Goal: Task Accomplishment & Management: Use online tool/utility

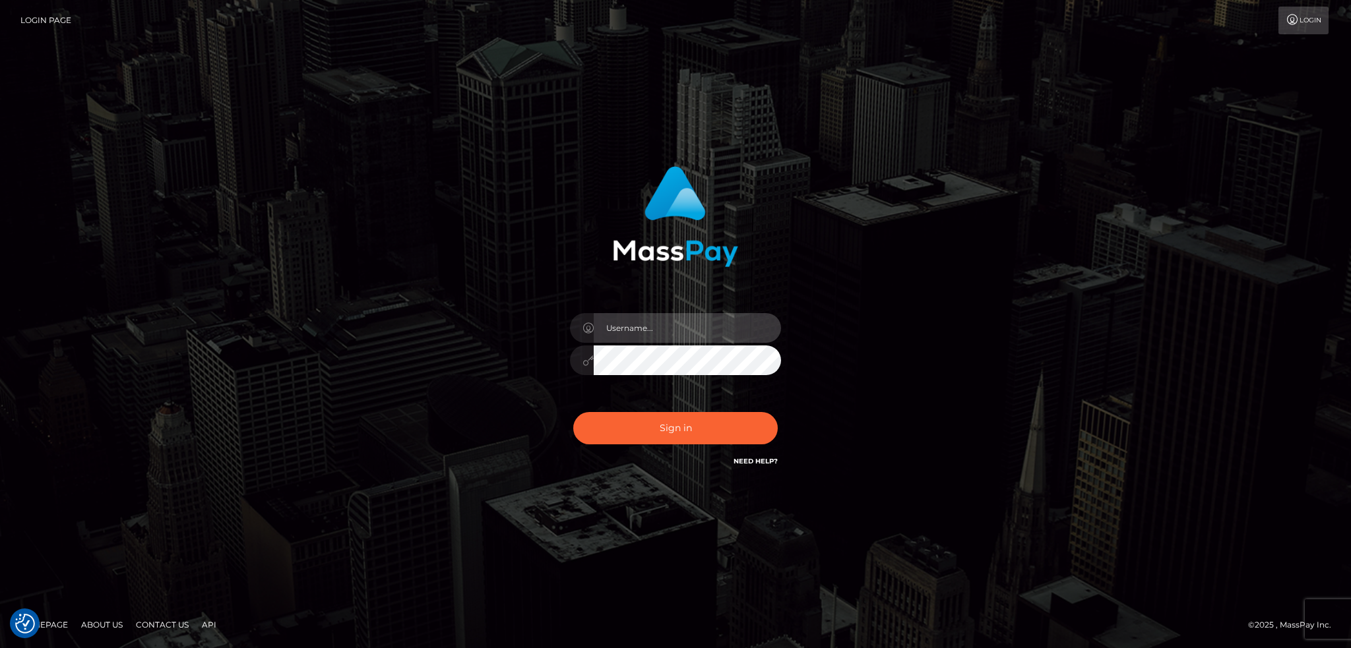
type input "alexstef"
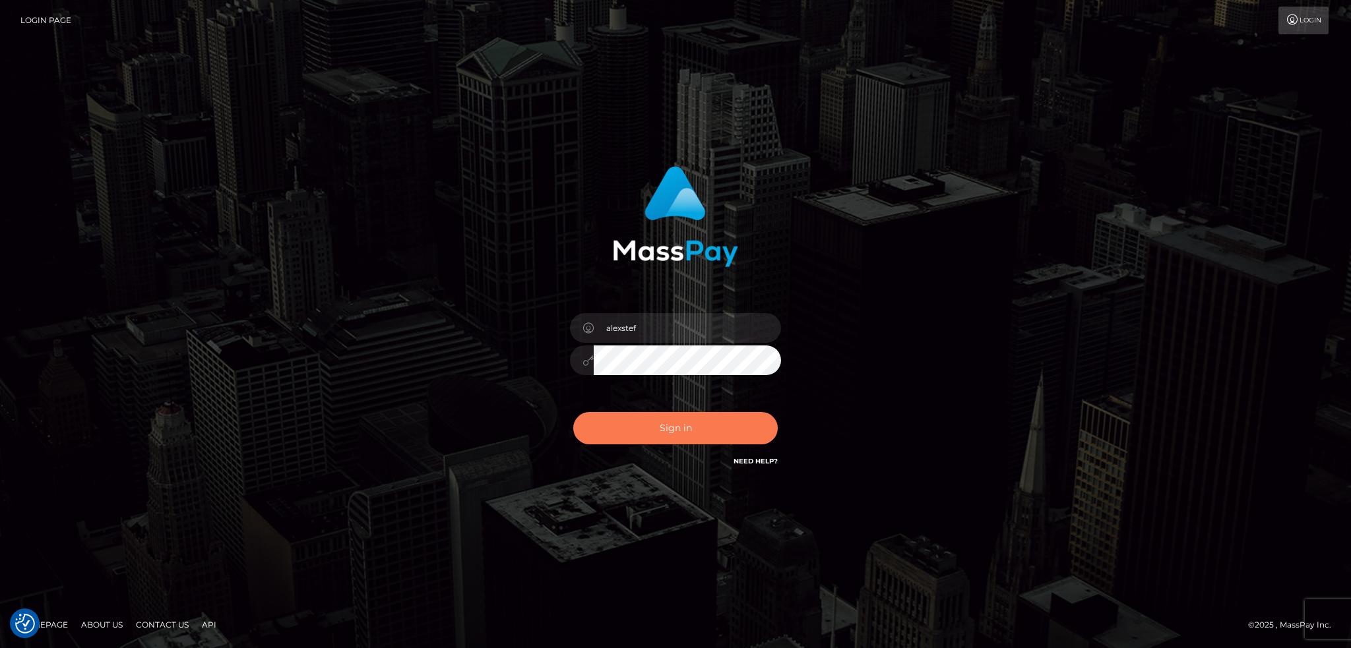
click at [721, 423] on button "Sign in" at bounding box center [675, 428] width 204 height 32
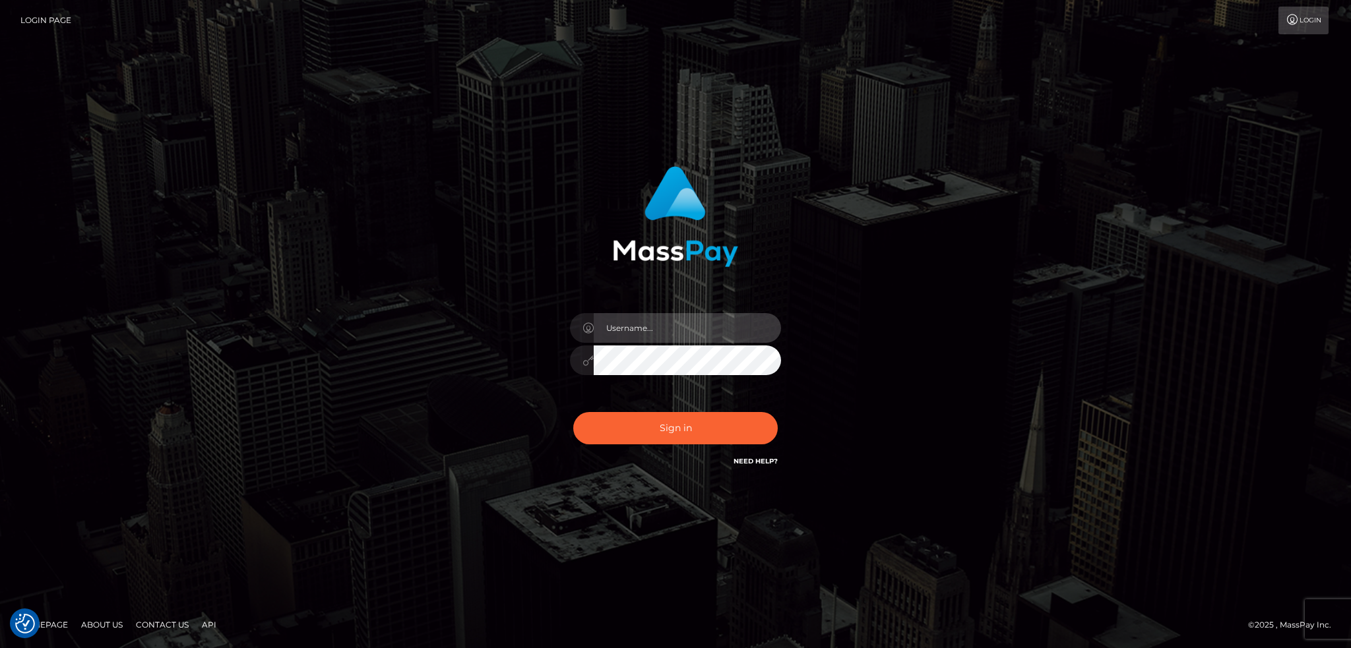
type input "alexstef"
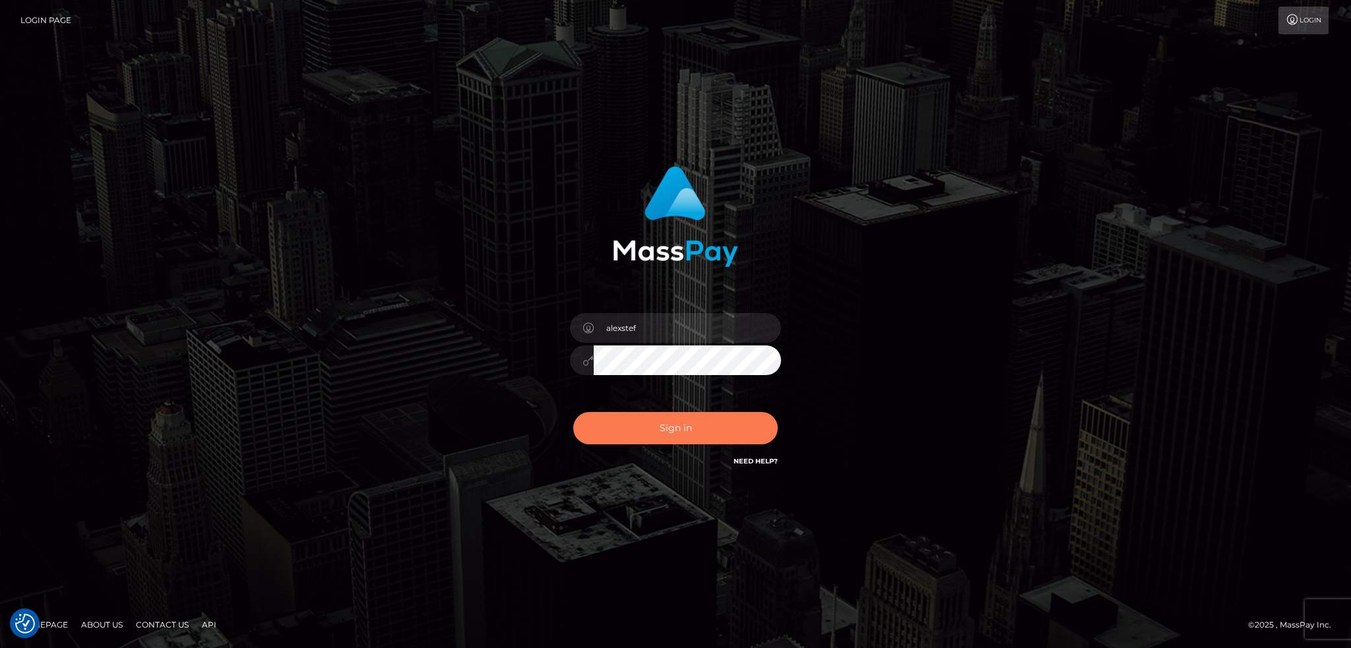
click at [721, 421] on button "Sign in" at bounding box center [675, 428] width 204 height 32
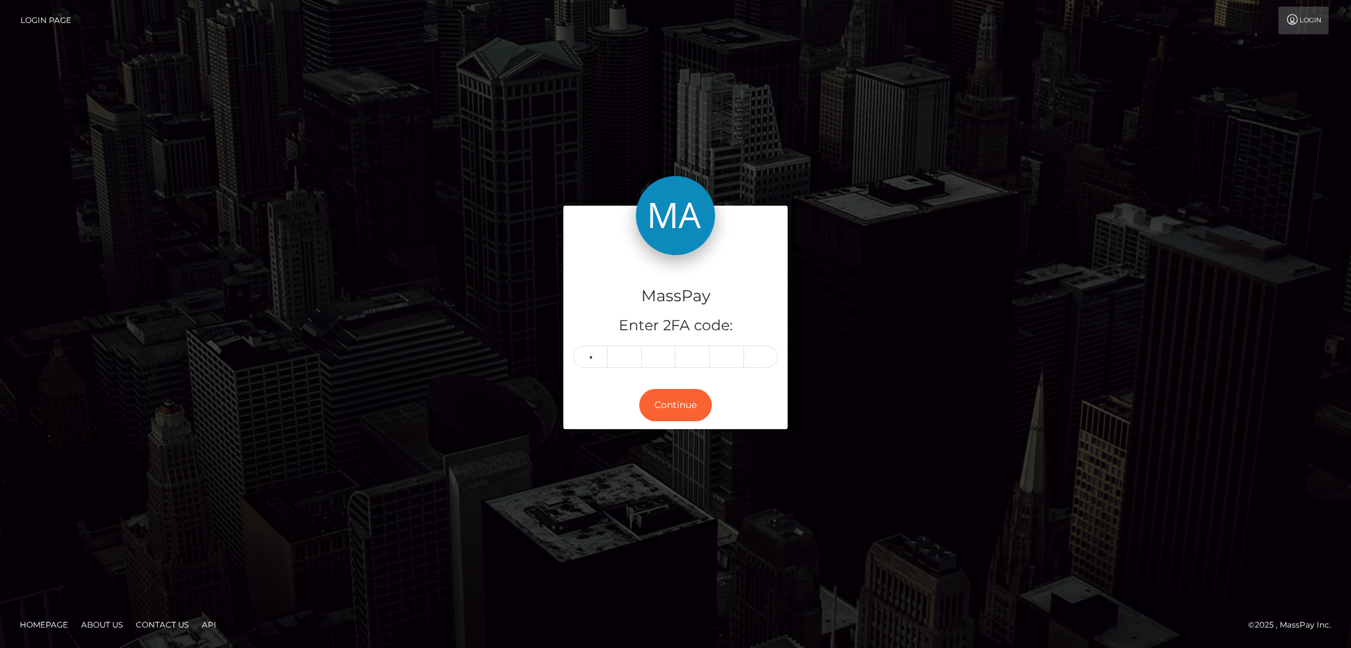
type input "9"
type input "6"
type input "1"
type input "9"
type input "0"
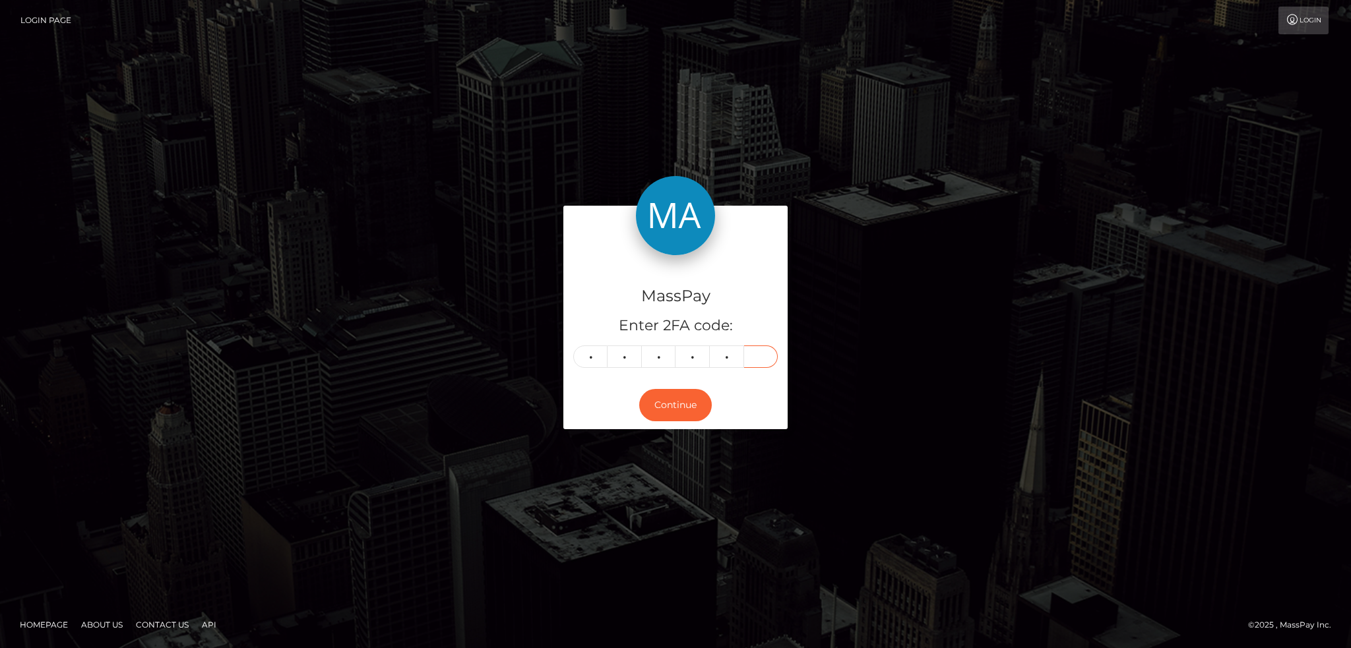
type input "4"
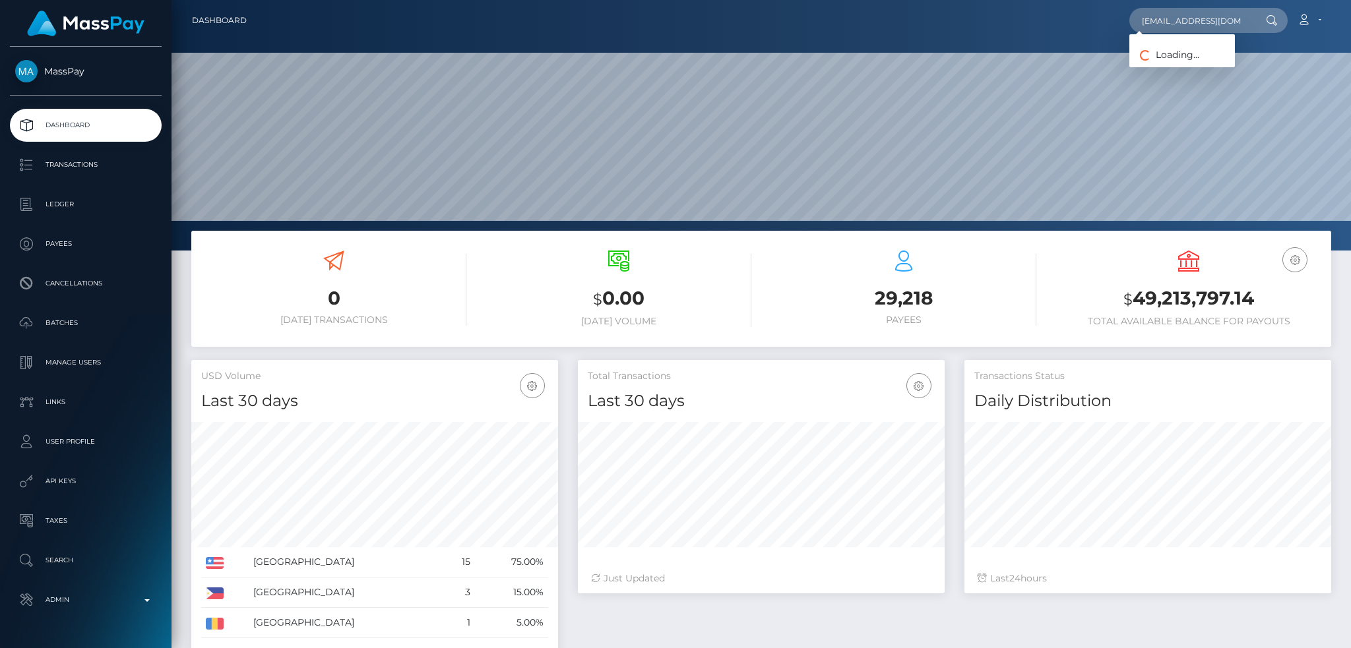
scroll to position [234, 366]
type input "jjshack08@gmail.com"
click at [1189, 68] on link "JESSICA ANN SHACKELFORD" at bounding box center [1182, 68] width 106 height 24
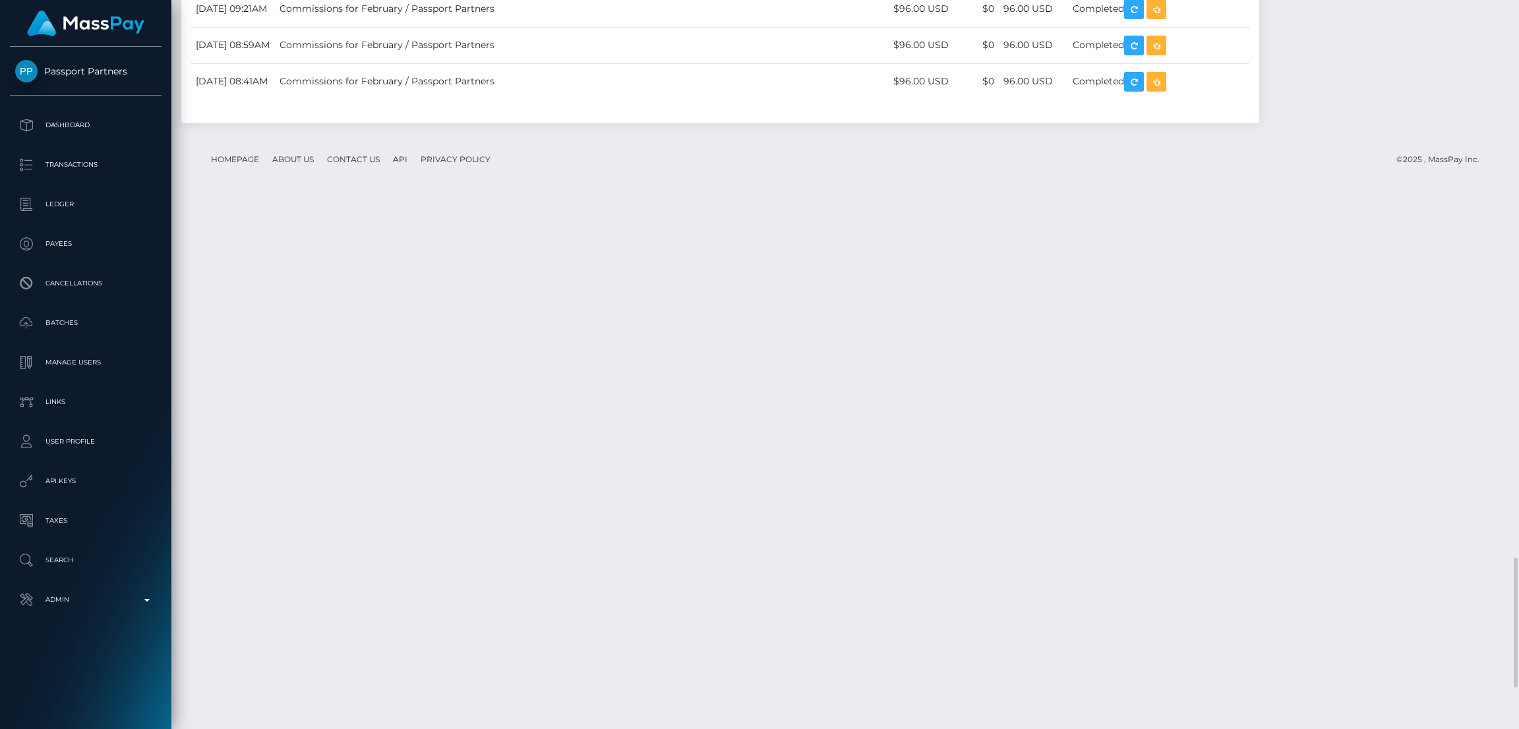
scroll to position [158, 423]
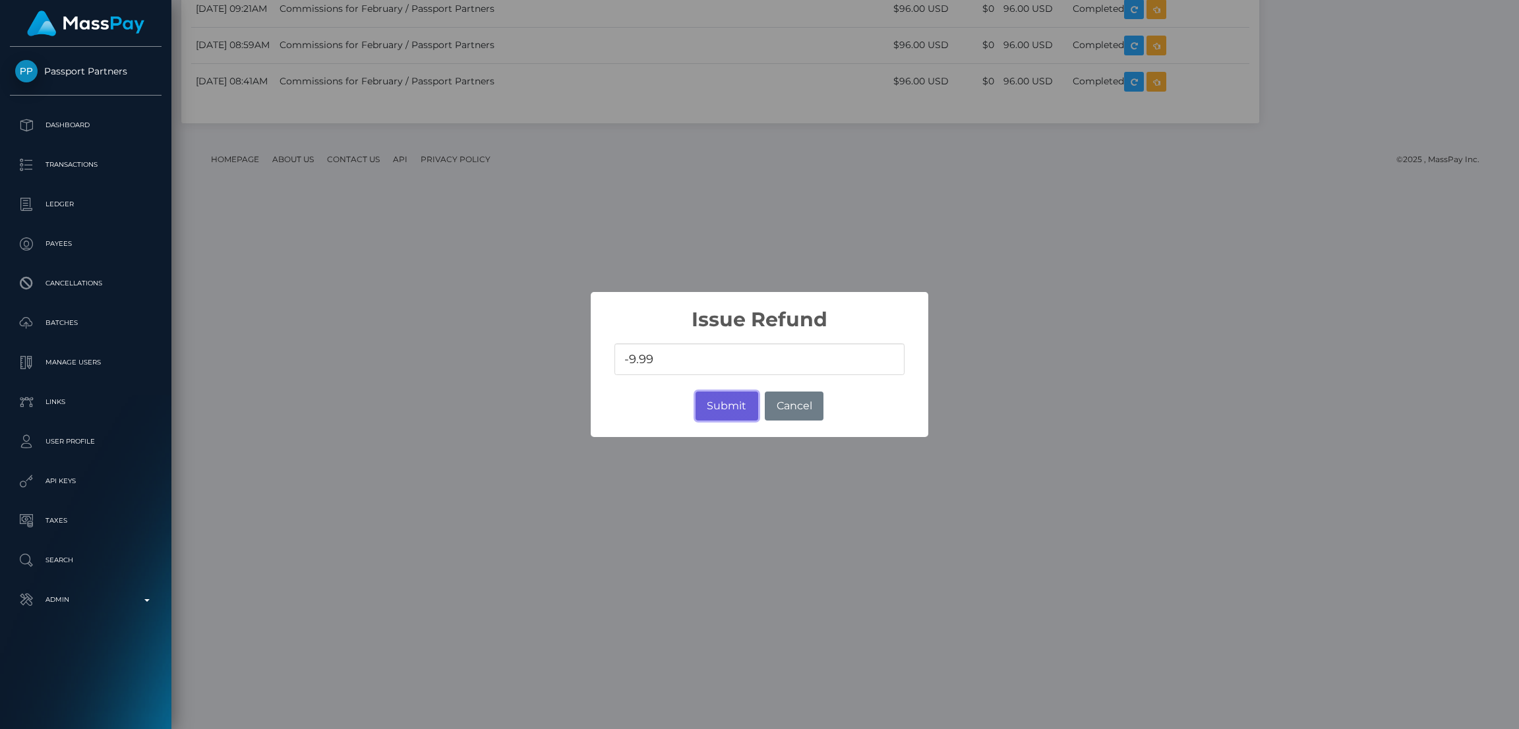
click at [741, 406] on button "Submit" at bounding box center [727, 406] width 63 height 29
